Goal: Navigation & Orientation: Find specific page/section

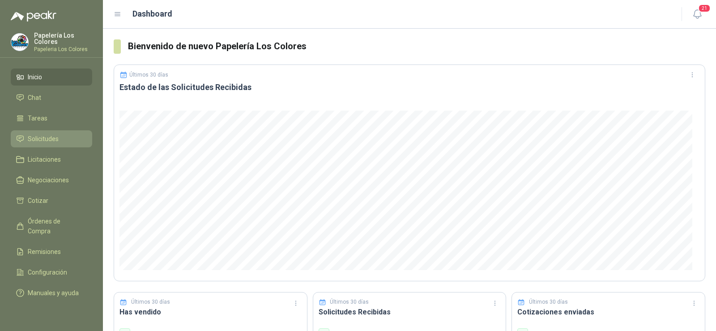
click at [46, 136] on span "Solicitudes" at bounding box center [43, 139] width 31 height 10
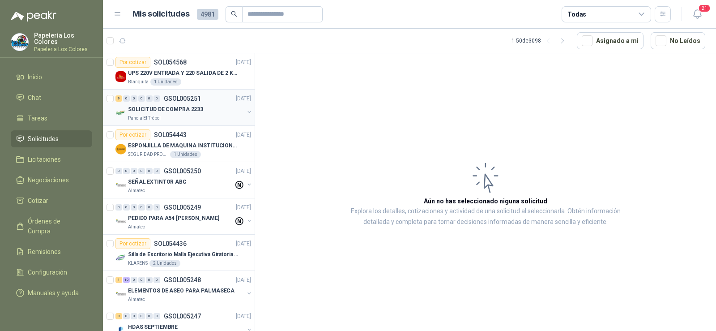
click at [168, 114] on div "SOLICITUD DE COMPRA 2233" at bounding box center [186, 109] width 116 height 11
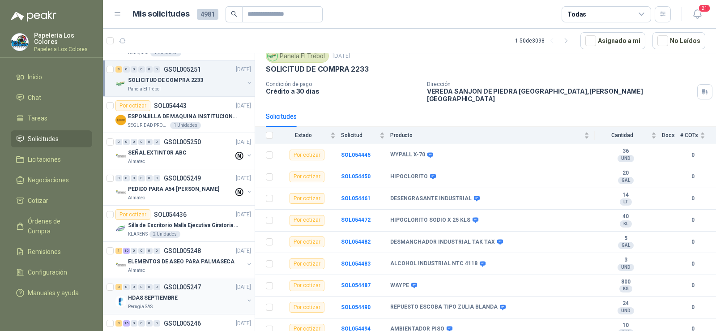
scroll to position [45, 0]
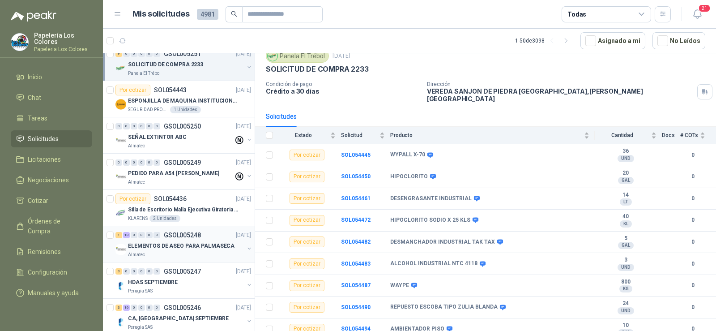
click at [147, 247] on p "ELEMENTOS DE ASEO PARA PALMASECA" at bounding box center [181, 246] width 106 height 9
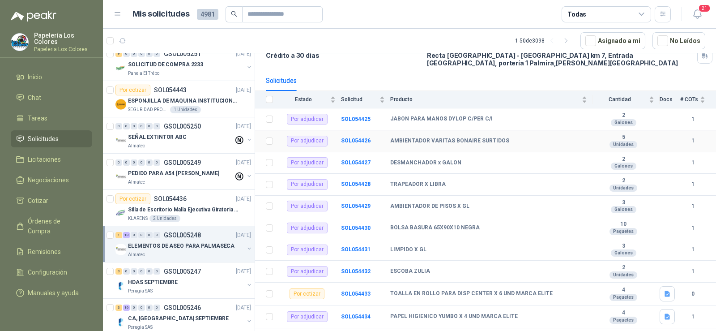
scroll to position [81, 0]
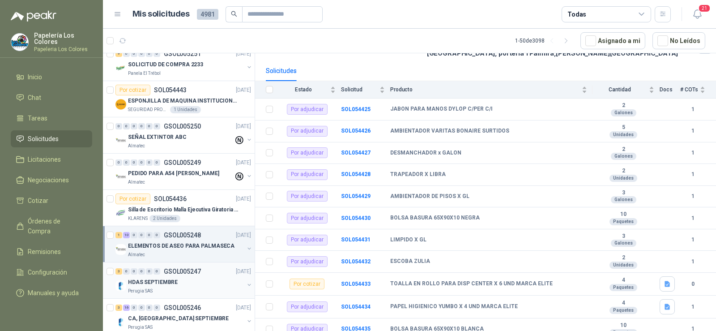
click at [140, 286] on div "HDAS SEPTIEMBRE" at bounding box center [186, 282] width 116 height 11
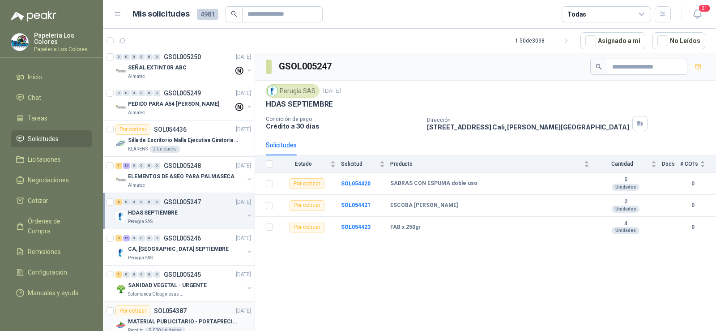
scroll to position [134, 0]
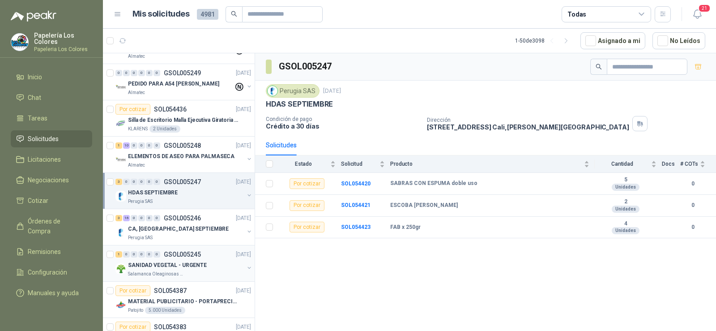
click at [153, 266] on p "SANIDAD VEGETAL - URGENTE" at bounding box center [167, 265] width 79 height 9
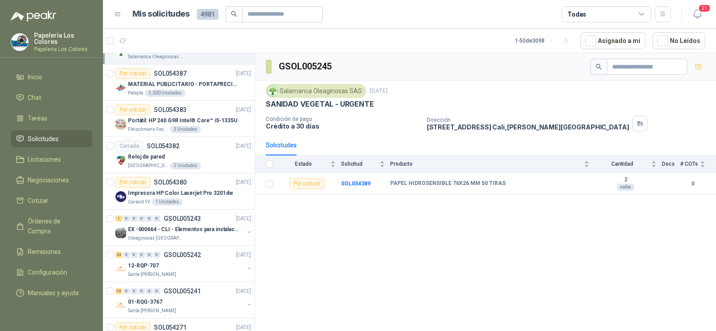
scroll to position [358, 0]
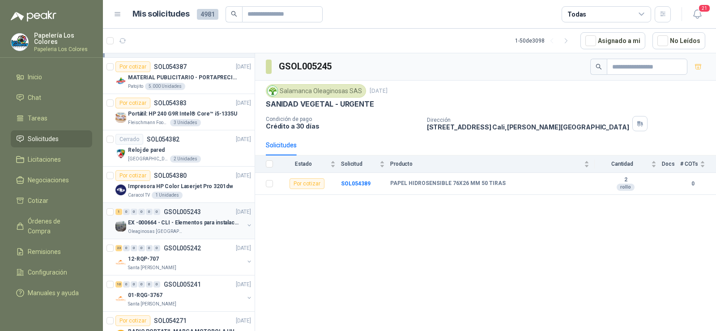
click at [151, 223] on p "EX -000664 - CLI - Elementos para instalacion de c" at bounding box center [183, 222] width 111 height 9
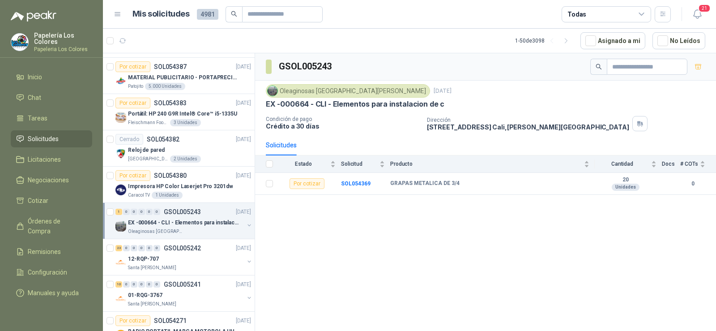
scroll to position [403, 0]
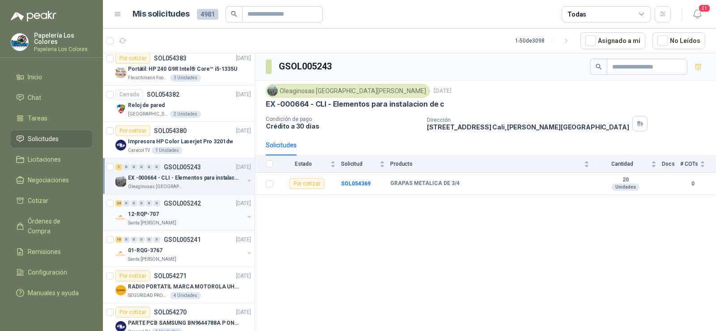
click at [150, 217] on p "12-RQP-707" at bounding box center [143, 214] width 31 height 9
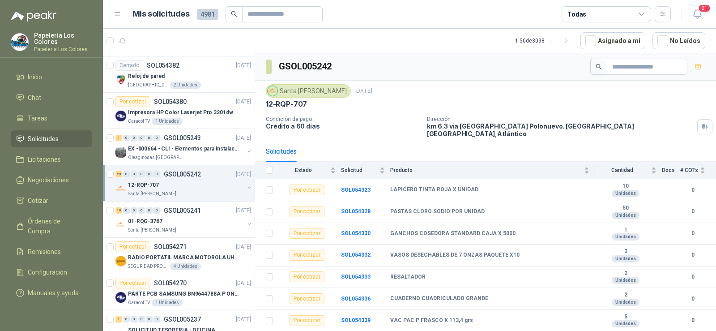
scroll to position [447, 0]
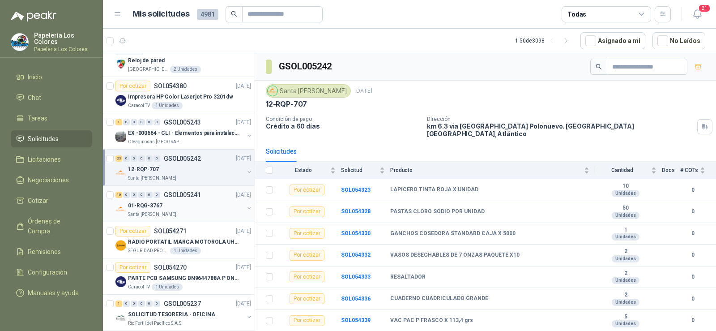
click at [150, 217] on p "Santa [PERSON_NAME]" at bounding box center [152, 214] width 48 height 7
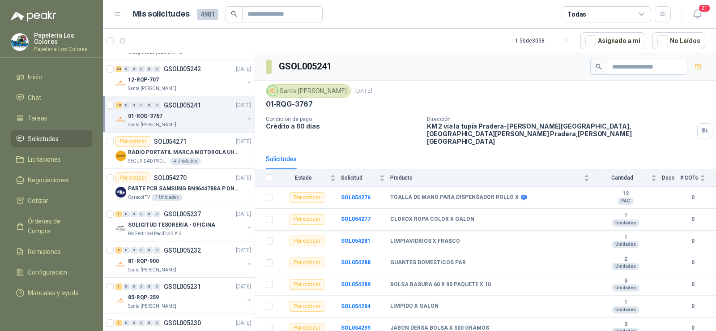
scroll to position [582, 0]
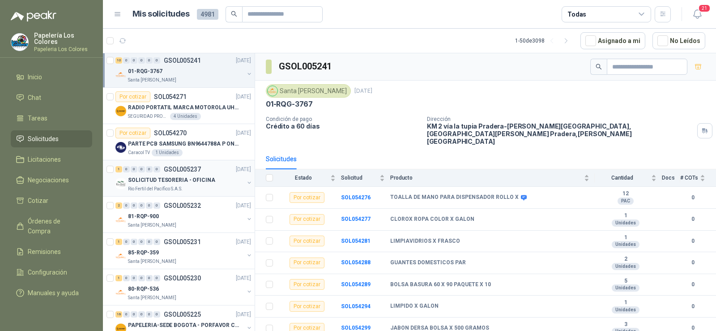
click at [153, 179] on p "SOLICITUD TESORERIA - OFICINA" at bounding box center [171, 180] width 87 height 9
